Goal: Answer question/provide support

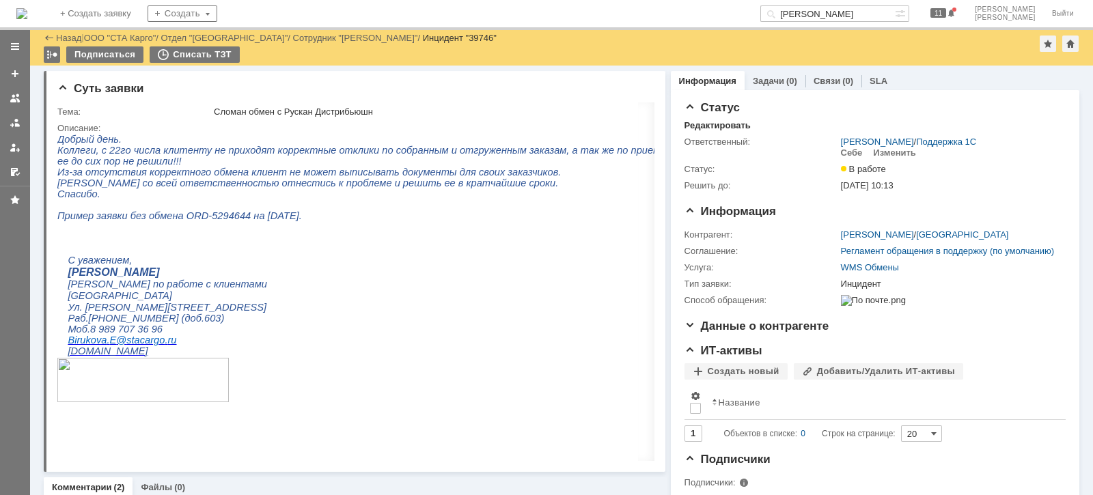
scroll to position [768, 0]
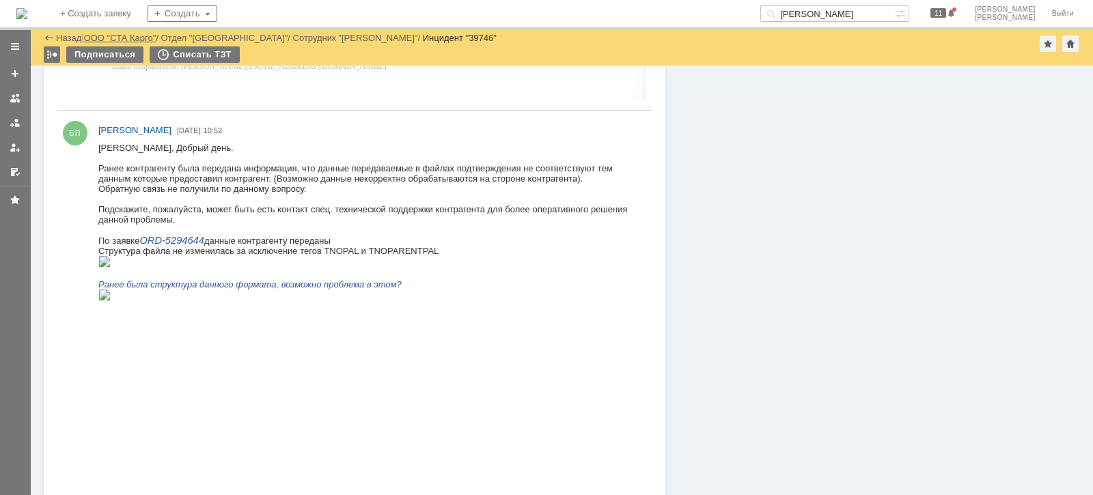
click at [132, 38] on link "ООО "СТА Карго"" at bounding box center [120, 38] width 72 height 10
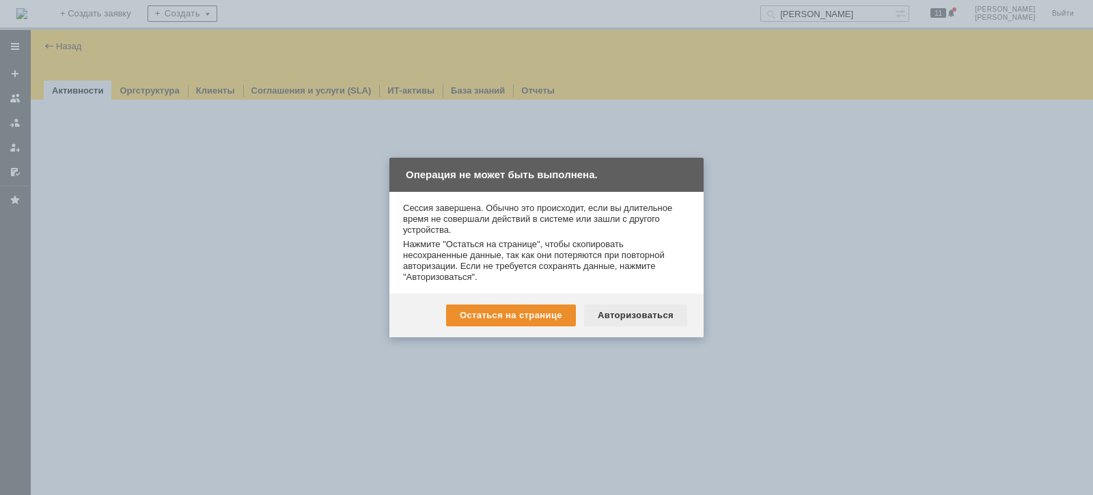
click at [658, 316] on div "Авторизоваться" at bounding box center [635, 316] width 103 height 22
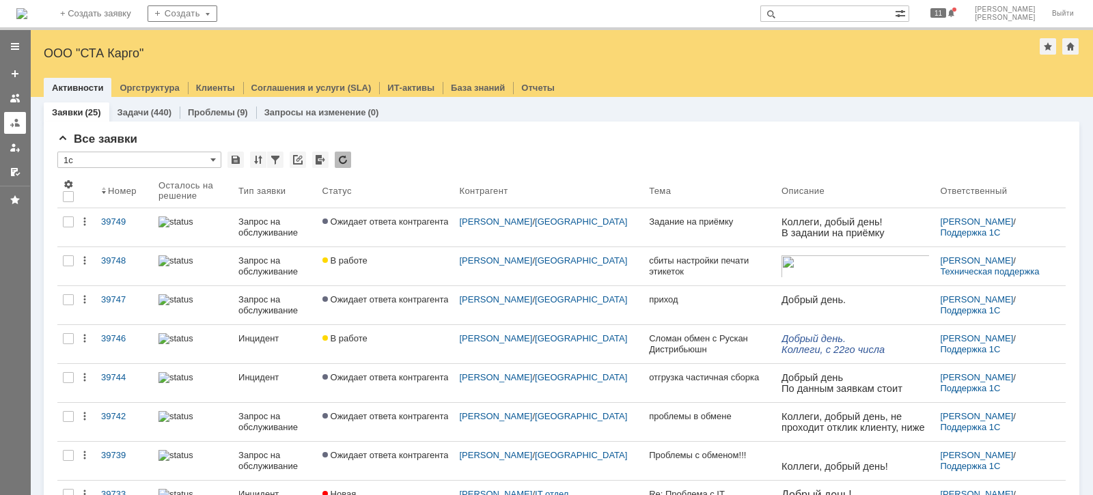
click at [12, 124] on div at bounding box center [15, 122] width 11 height 11
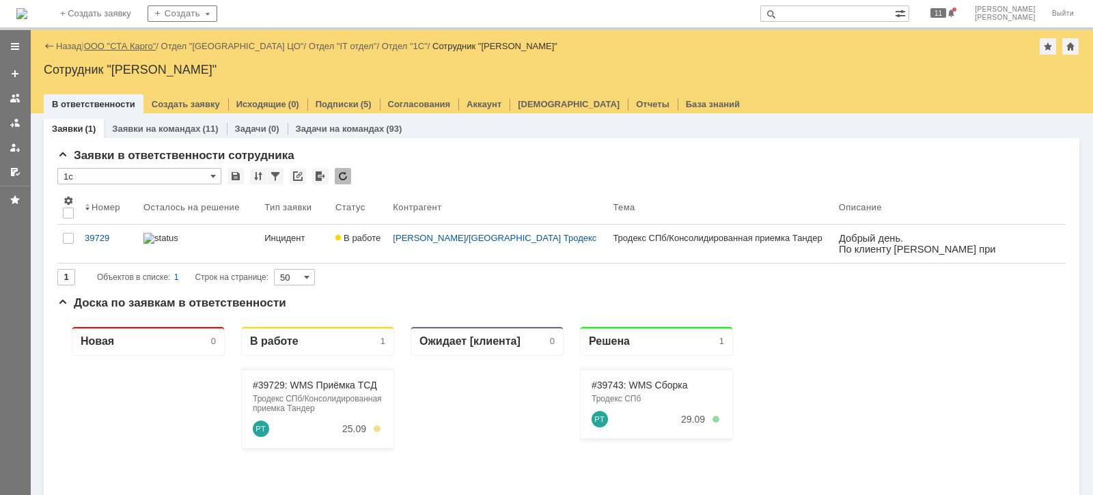
click at [128, 48] on link "ООО "СТА Карго"" at bounding box center [120, 46] width 72 height 10
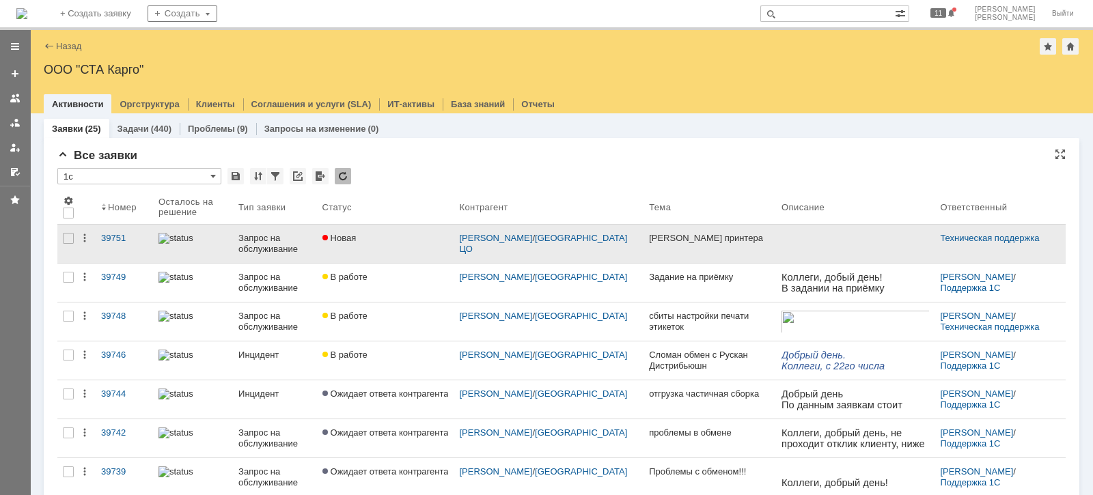
click at [266, 243] on div "Запрос на обслуживание" at bounding box center [274, 244] width 72 height 22
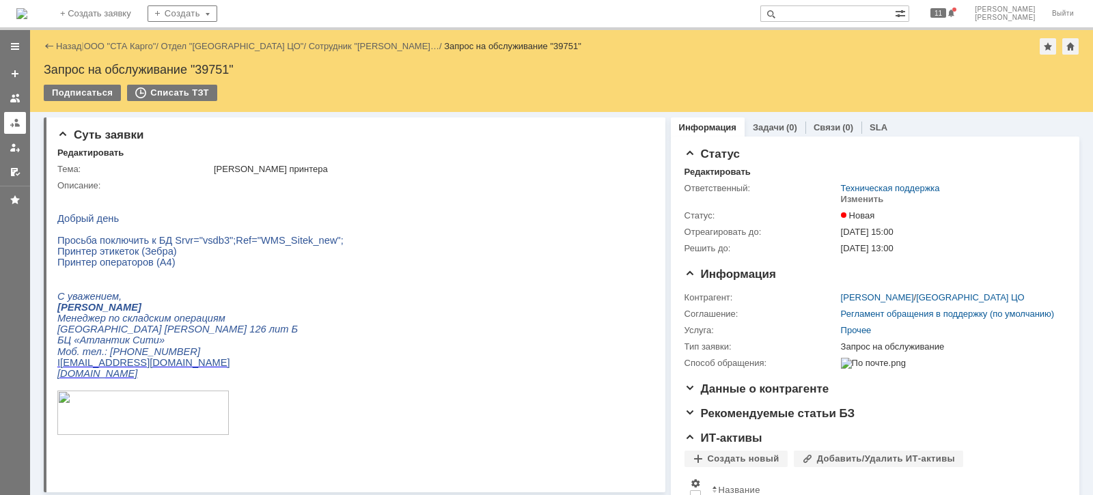
click at [14, 122] on div at bounding box center [15, 122] width 11 height 11
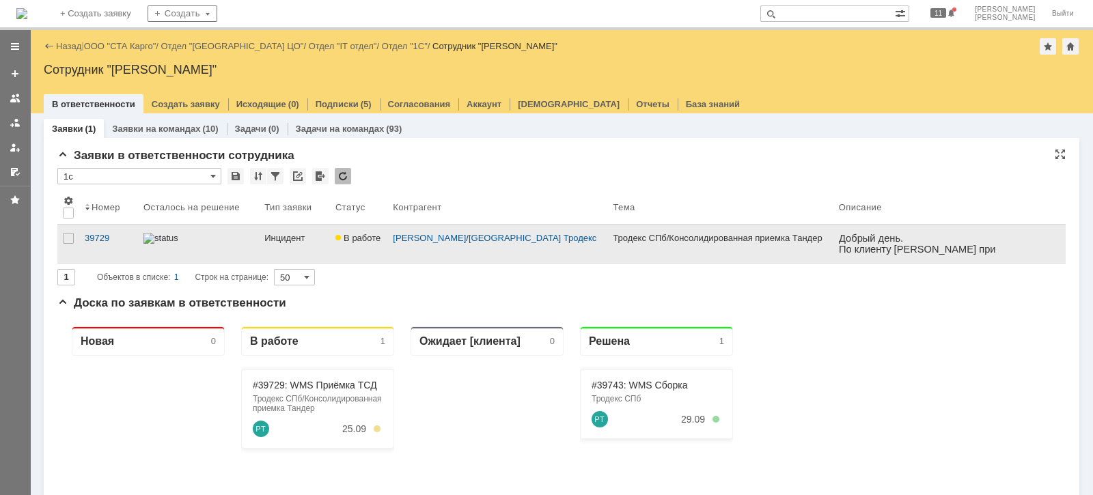
click at [320, 249] on link "Инцидент" at bounding box center [294, 244] width 71 height 38
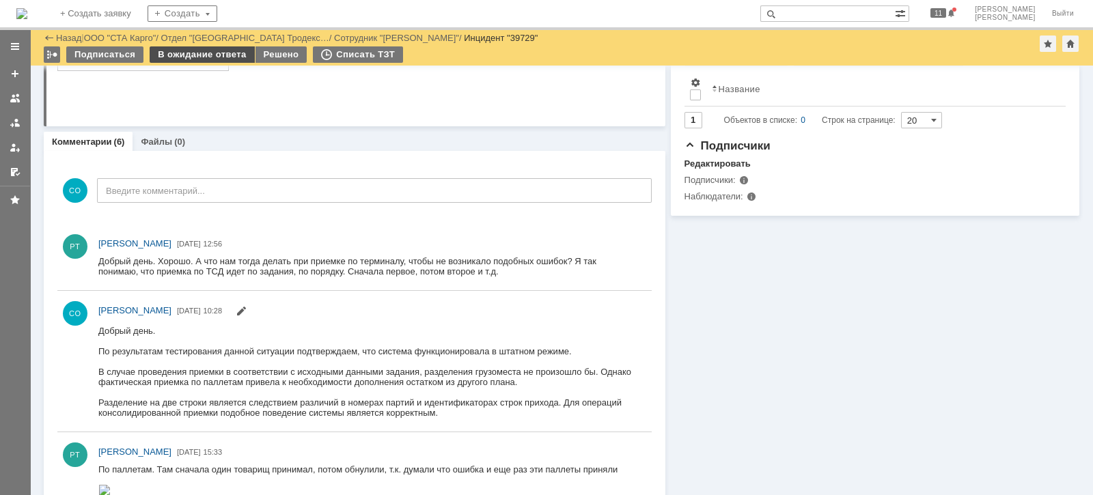
click at [204, 55] on div "В ожидание ответа" at bounding box center [202, 54] width 104 height 16
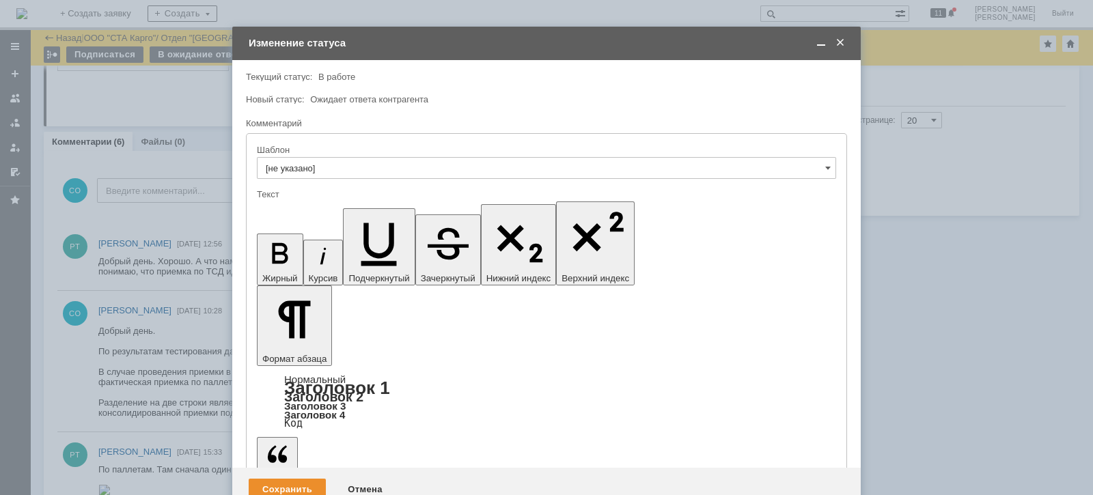
drag, startPoint x: 581, startPoint y: 3777, endPoint x: 590, endPoint y: 3782, distance: 10.1
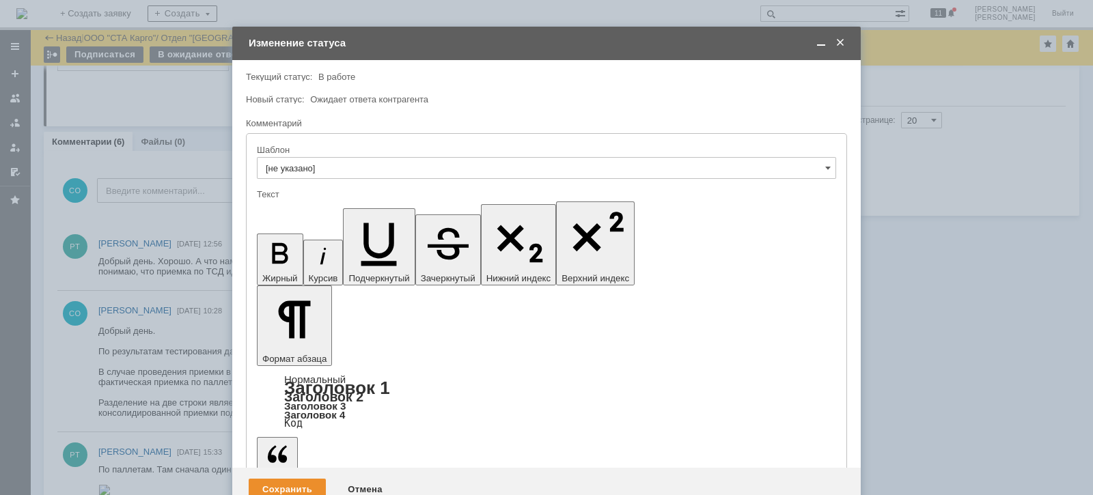
drag, startPoint x: 580, startPoint y: 3773, endPoint x: 591, endPoint y: 3778, distance: 12.2
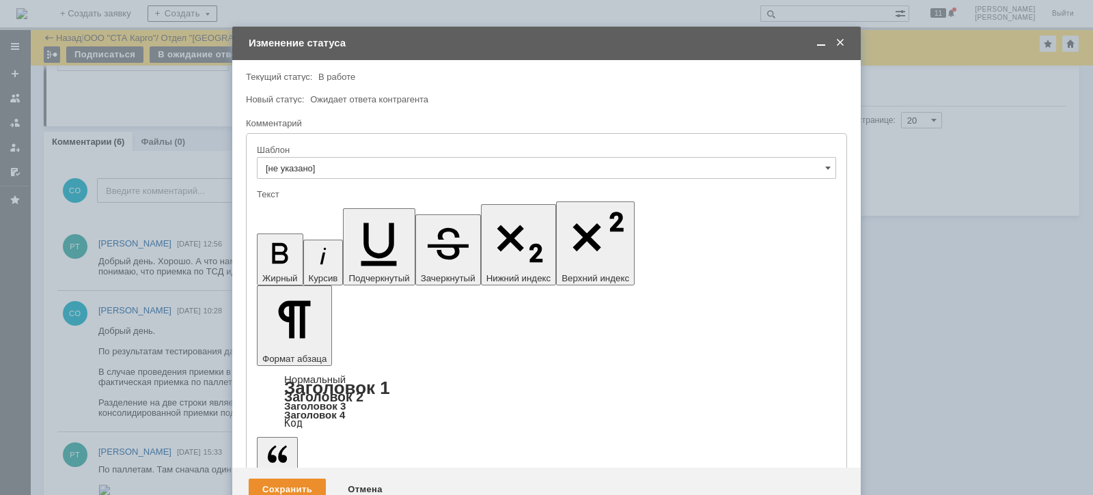
drag, startPoint x: 339, startPoint y: 3784, endPoint x: 350, endPoint y: 3804, distance: 22.6
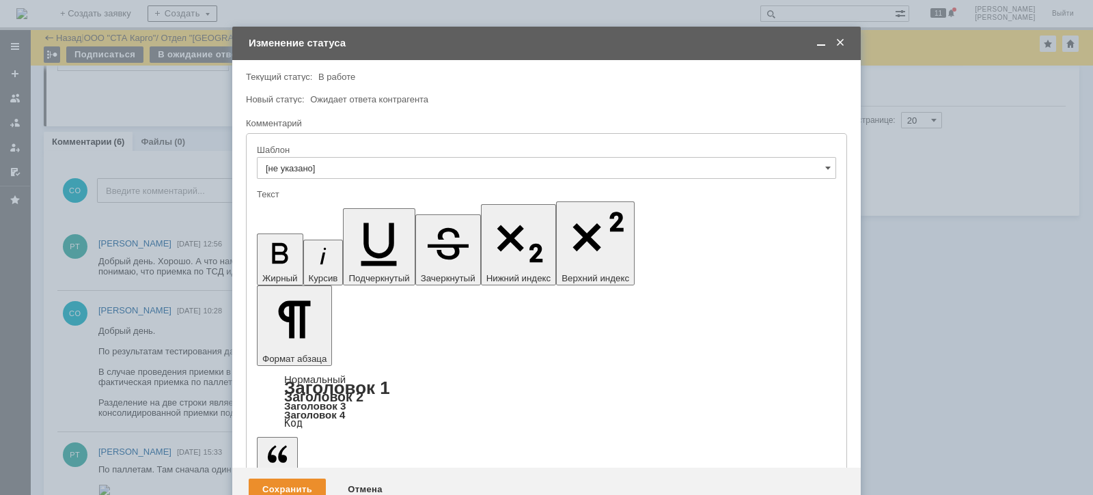
drag, startPoint x: 430, startPoint y: 3785, endPoint x: 436, endPoint y: 3796, distance: 12.5
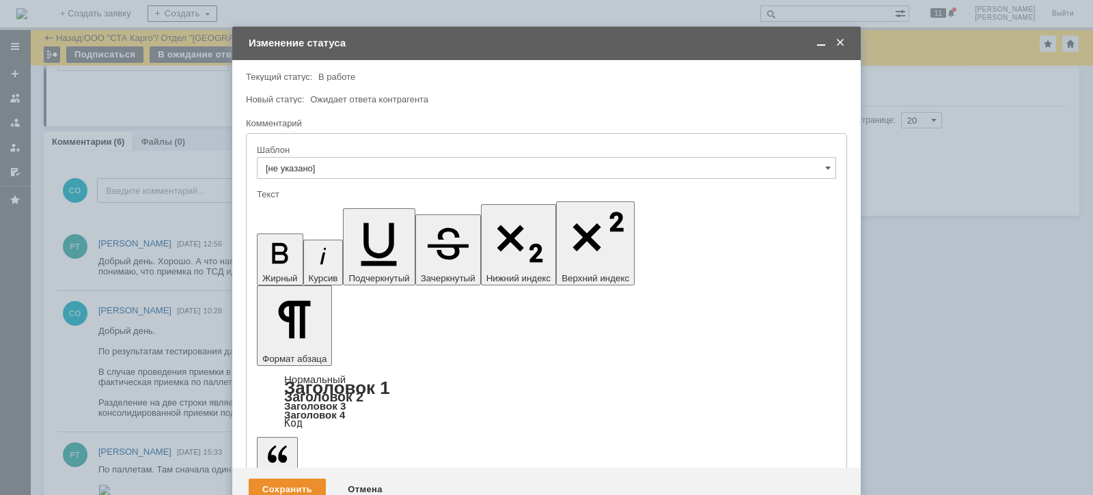
drag, startPoint x: 440, startPoint y: 3797, endPoint x: 448, endPoint y: 3817, distance: 21.4
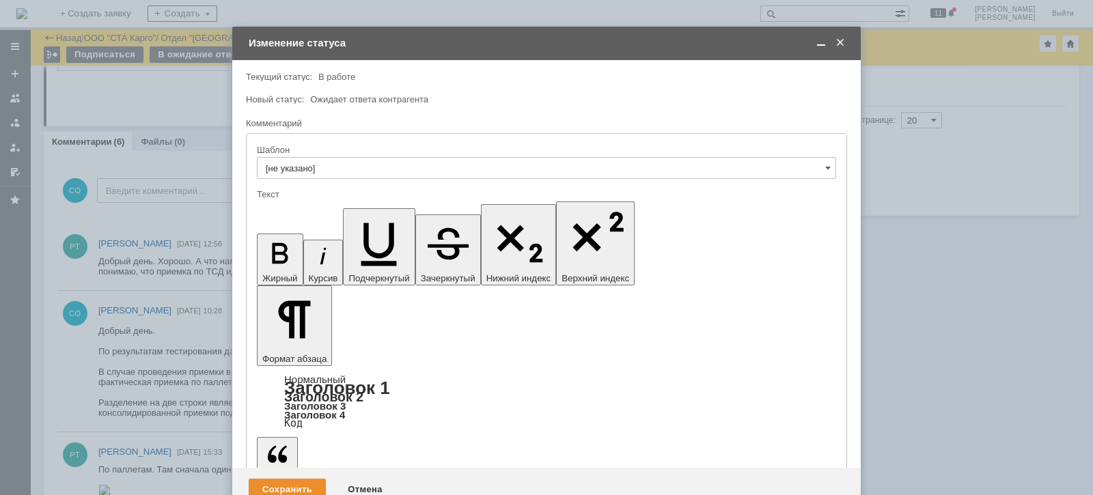
drag, startPoint x: 709, startPoint y: 3796, endPoint x: 260, endPoint y: 3762, distance: 450.6
copy body "Да совершенно верно, приемка по ТСД идет по порядку. Чтобы принимать без ошибок…"
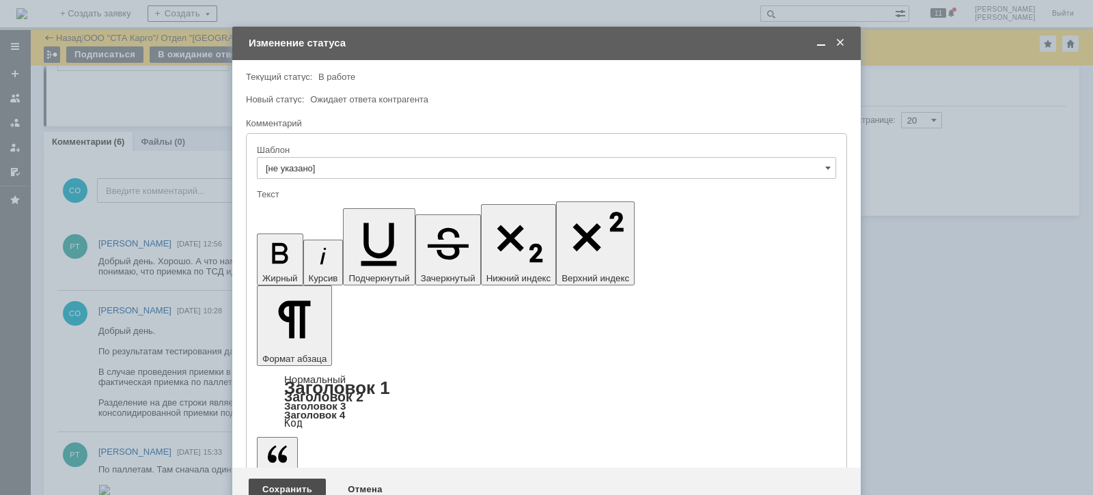
click at [294, 479] on div "Сохранить" at bounding box center [287, 490] width 77 height 22
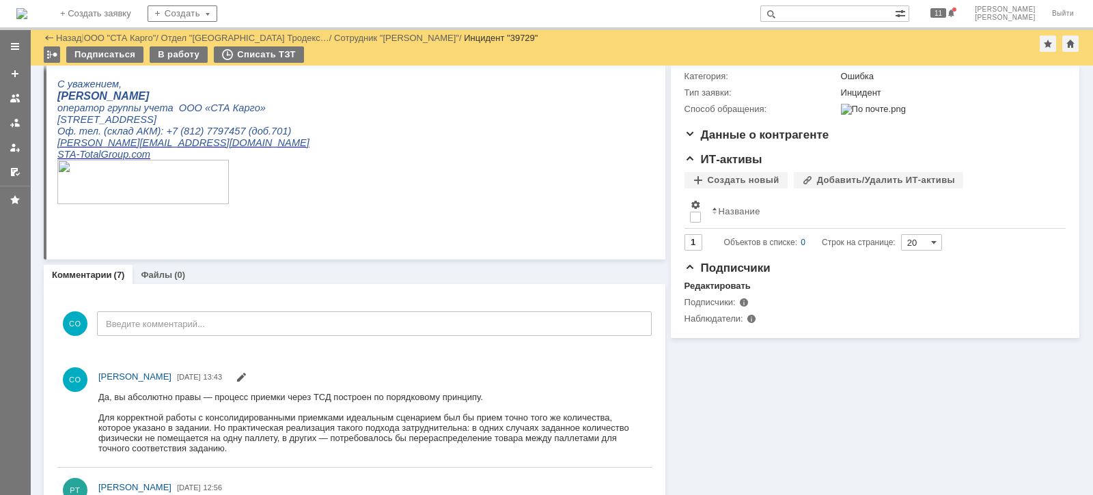
scroll to position [96, 0]
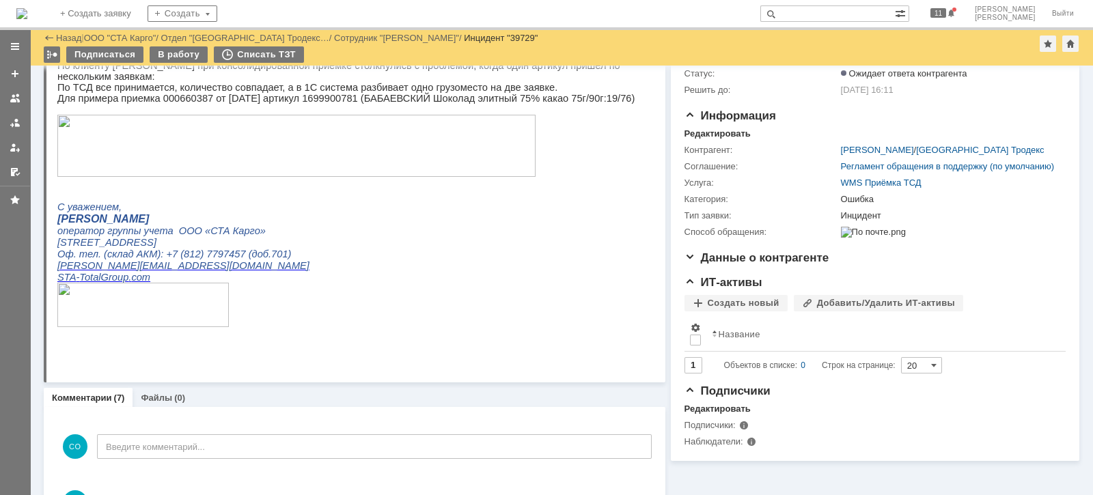
click at [124, 34] on link "ООО "СТА Карго"" at bounding box center [120, 38] width 72 height 10
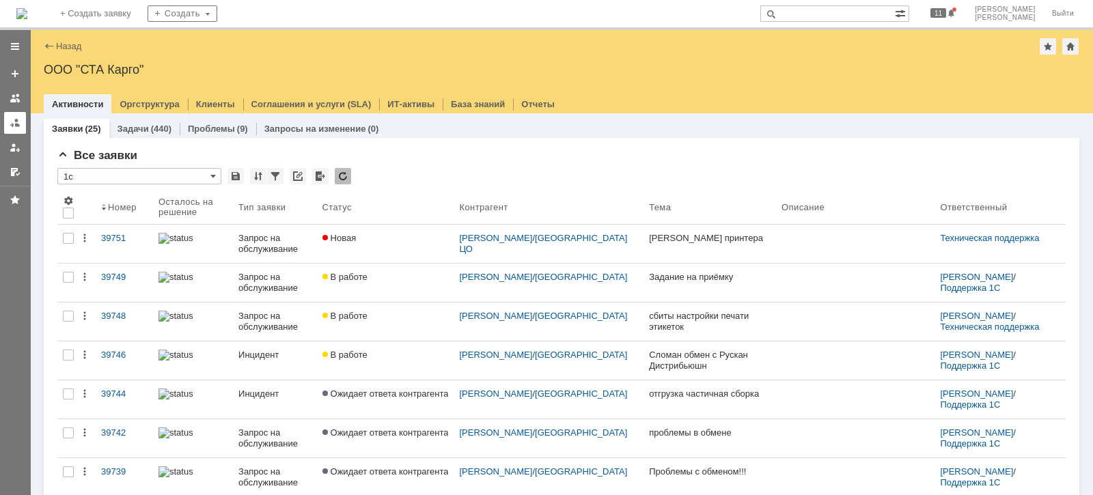
click at [15, 126] on div at bounding box center [15, 122] width 11 height 11
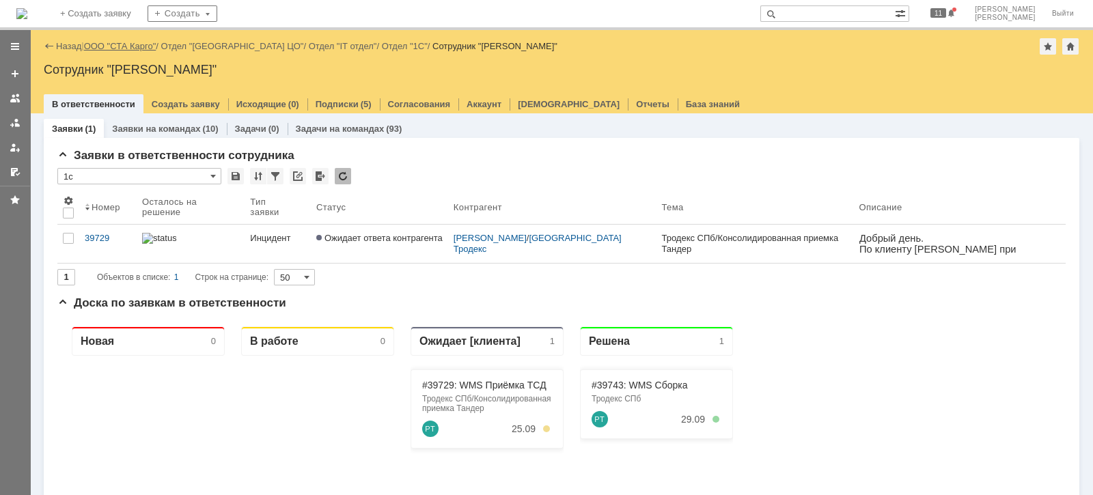
click at [151, 48] on link "ООО "СТА Карго"" at bounding box center [120, 46] width 72 height 10
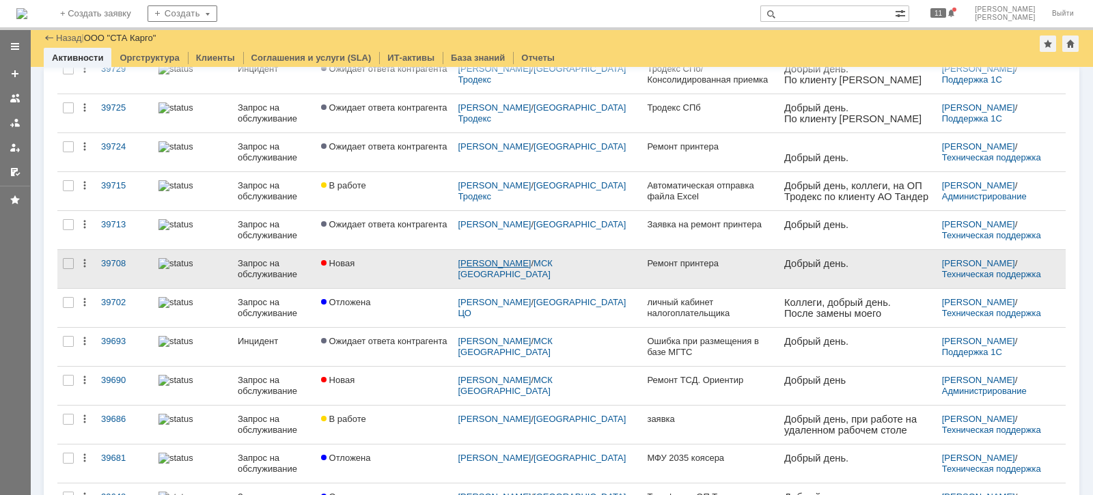
click at [510, 262] on link "[PERSON_NAME]" at bounding box center [494, 263] width 73 height 10
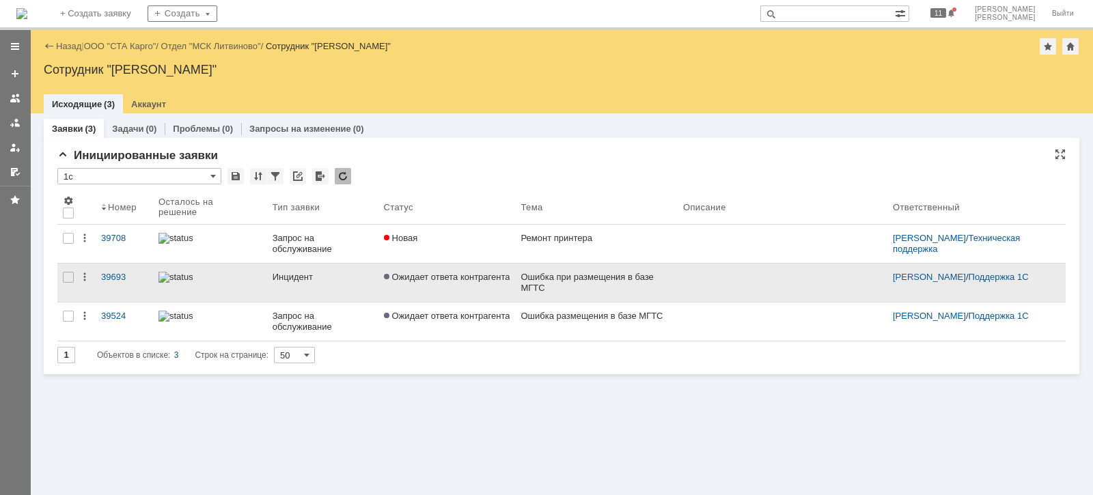
click at [330, 286] on link "Инцидент" at bounding box center [322, 283] width 111 height 38
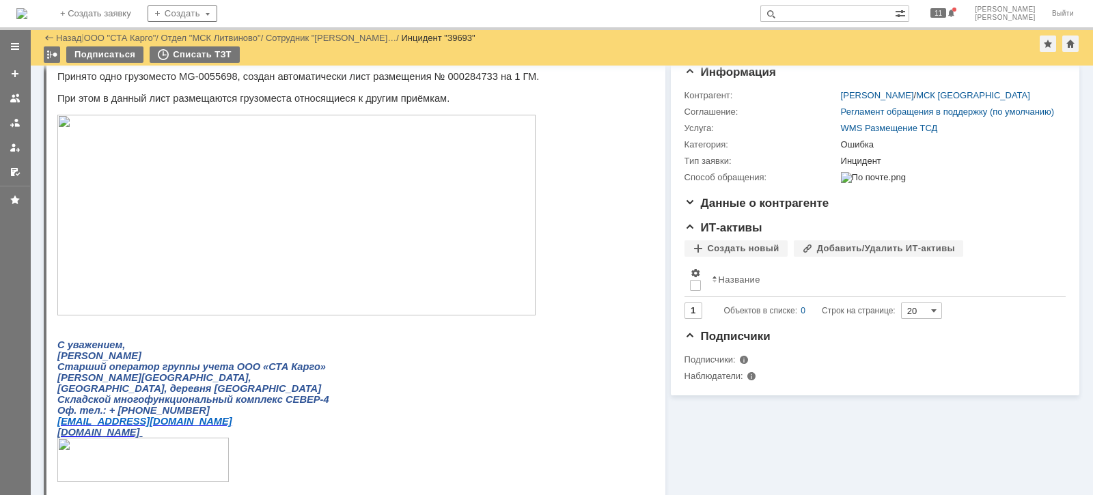
click at [279, 284] on img at bounding box center [296, 215] width 478 height 201
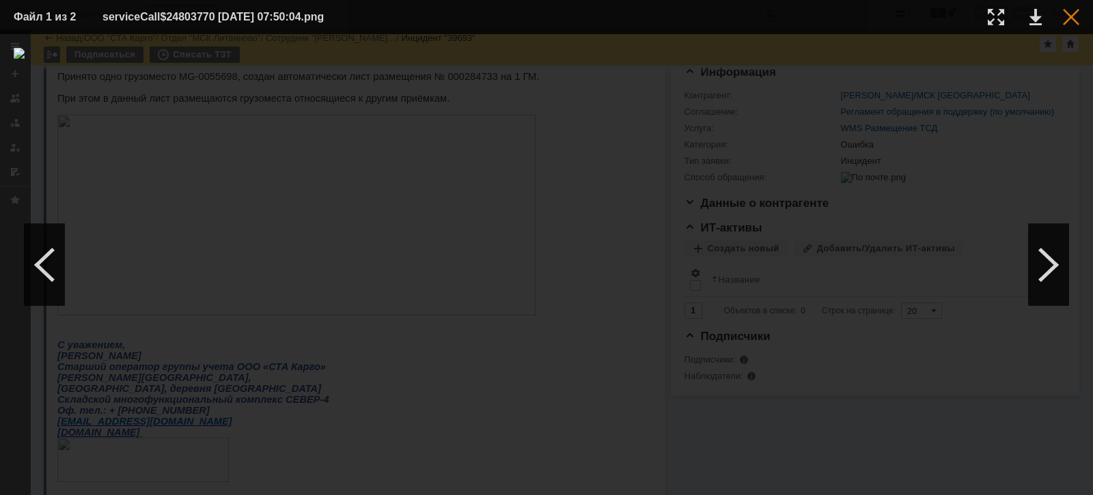
click at [1071, 15] on div at bounding box center [1070, 17] width 16 height 16
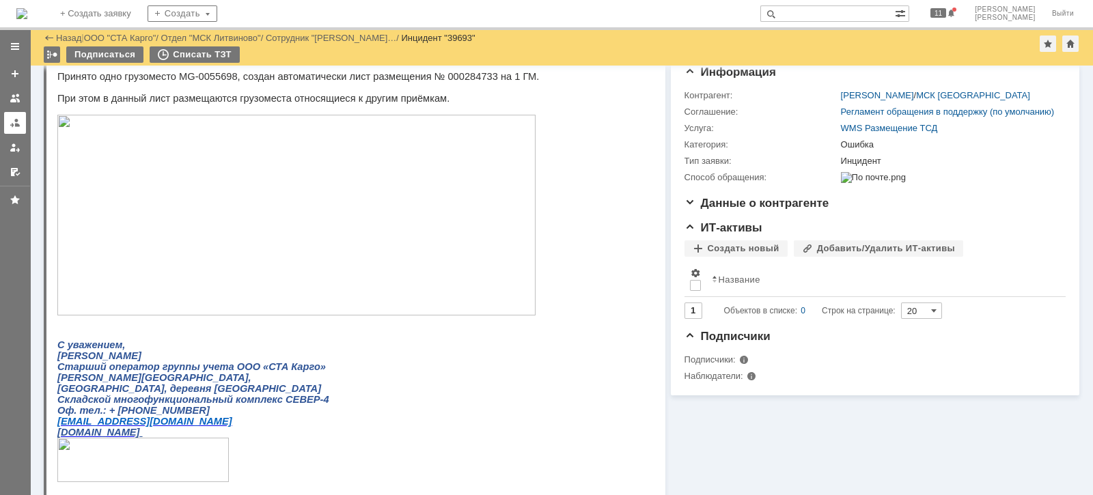
click at [16, 122] on div at bounding box center [15, 122] width 11 height 11
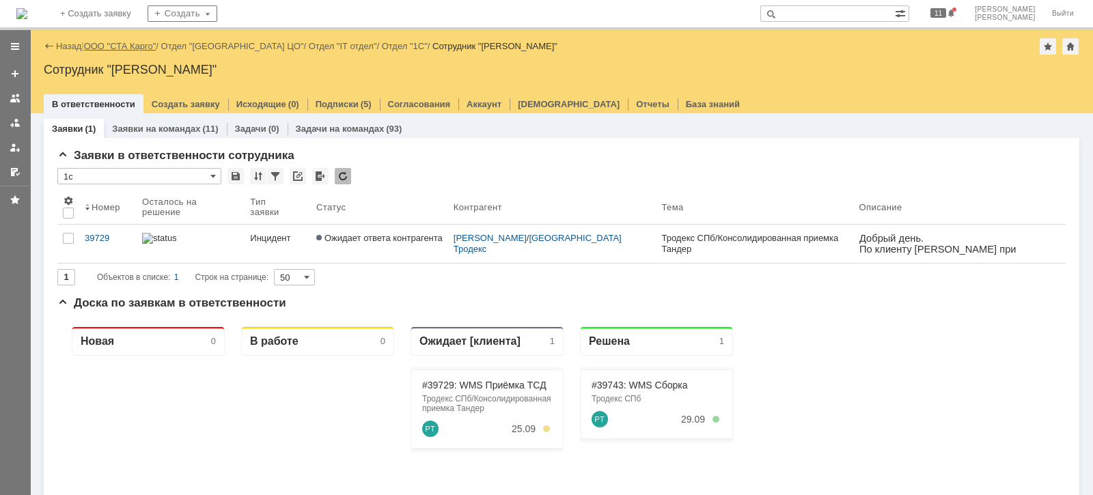
click at [137, 48] on link "ООО "СТА Карго"" at bounding box center [120, 46] width 72 height 10
